Goal: Information Seeking & Learning: Understand process/instructions

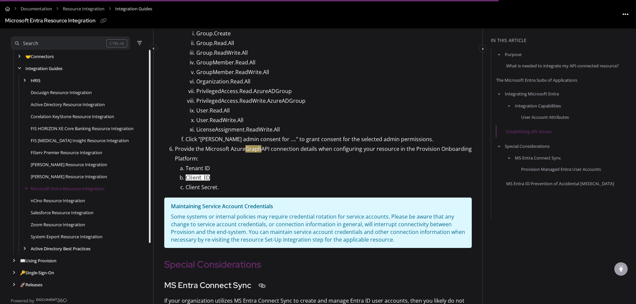
scroll to position [1386, 0]
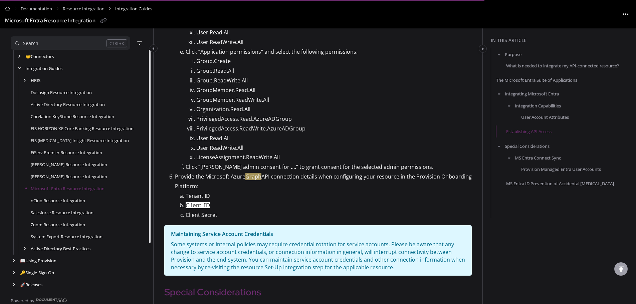
click at [236, 201] on p "Tenant ID" at bounding box center [329, 196] width 286 height 10
click at [569, 215] on div "Purpose What is needed to integrate my API-connected resource? The Microsoft En…" at bounding box center [562, 133] width 142 height 170
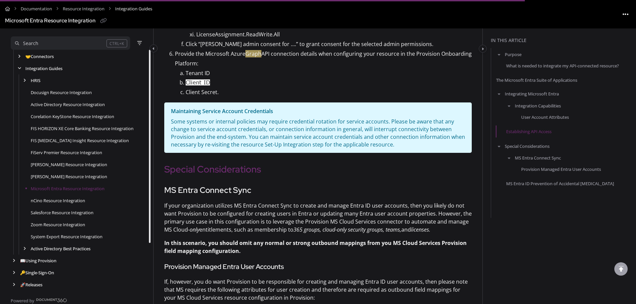
scroll to position [1502, 0]
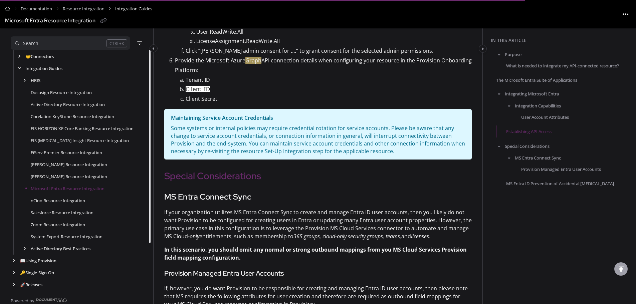
click at [219, 104] on p "Client Secret." at bounding box center [329, 99] width 286 height 10
drag, startPoint x: 216, startPoint y: 105, endPoint x: 186, endPoint y: 86, distance: 36.3
click at [186, 86] on ol "Tenant ID Client ID Client Secret." at bounding box center [323, 89] width 297 height 29
copy ol "Tenant ID Client ID Client Secret"
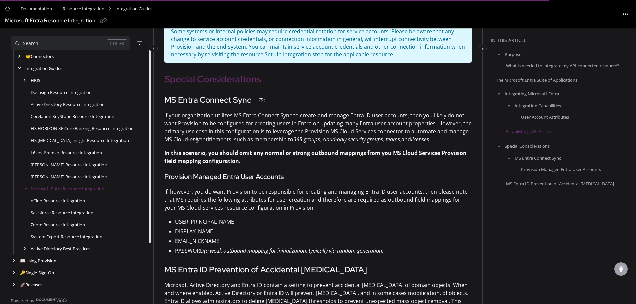
scroll to position [1602, 0]
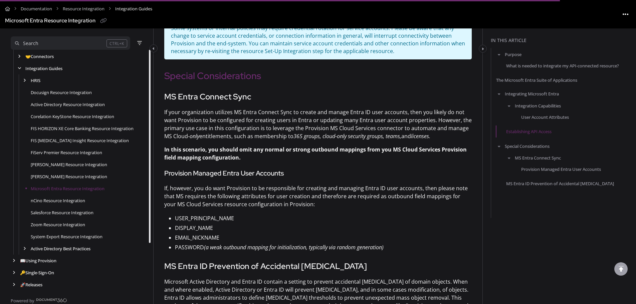
click at [333, 223] on p "USER_PRINCIPAL_NAME" at bounding box center [323, 219] width 297 height 10
drag, startPoint x: 192, startPoint y: 207, endPoint x: 193, endPoint y: 203, distance: 4.1
click at [192, 207] on p "If, however, you do want Provision to be responsible for creating and managing …" at bounding box center [317, 196] width 307 height 24
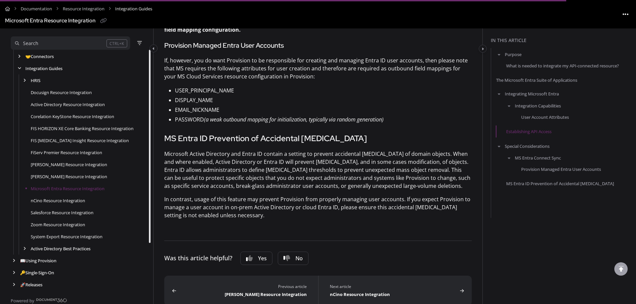
scroll to position [1736, 0]
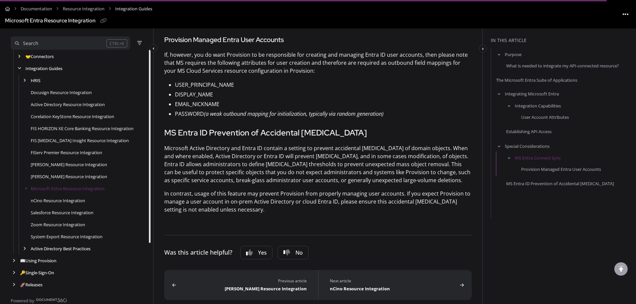
click at [427, 109] on p "EMAIL_NICKNAME" at bounding box center [323, 104] width 297 height 10
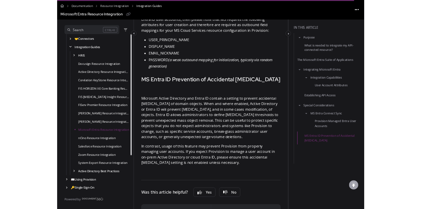
scroll to position [1990, 0]
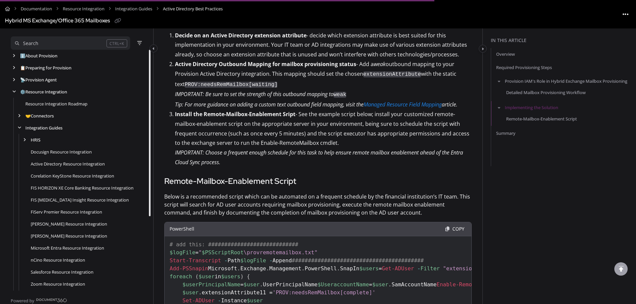
scroll to position [107, 0]
